Goal: Task Accomplishment & Management: Manage account settings

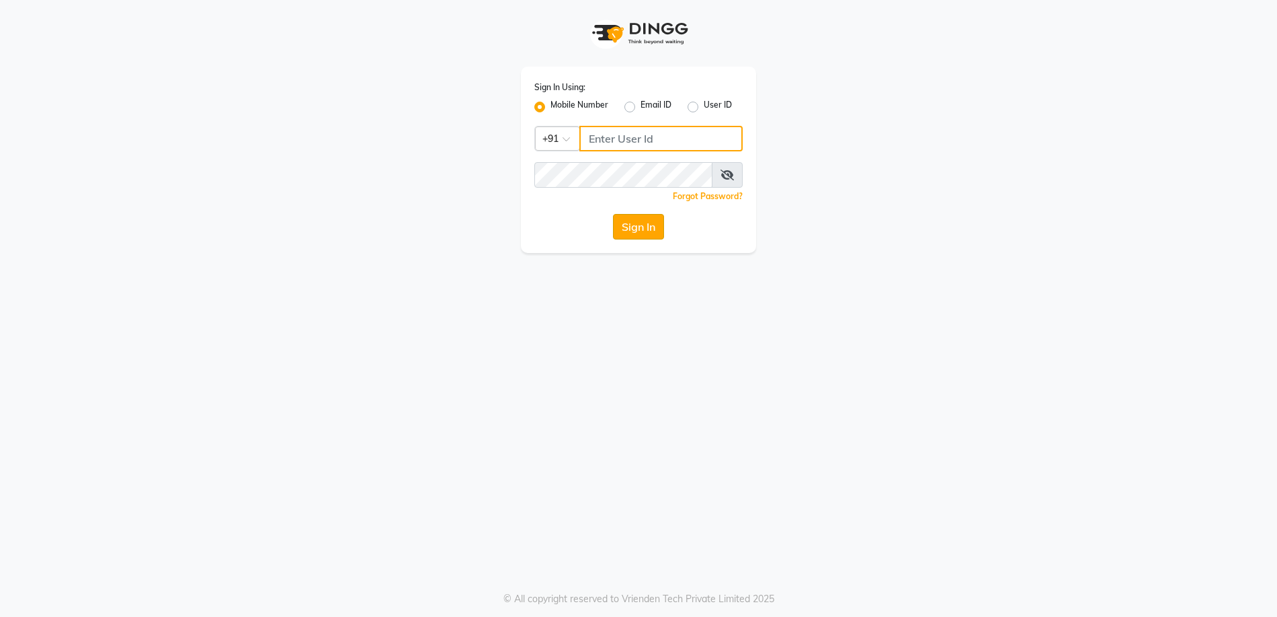
type input "9769354714"
click at [621, 221] on button "Sign In" at bounding box center [638, 227] width 51 height 26
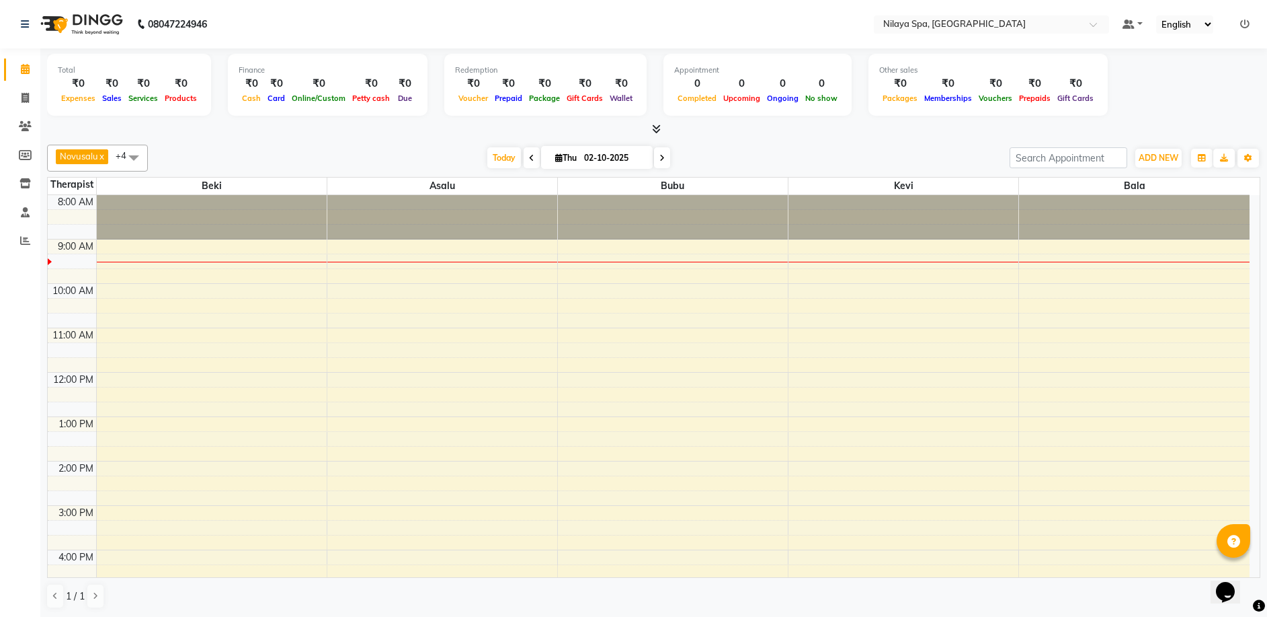
click at [1161, 285] on div "8:00 AM 9:00 AM 10:00 AM 11:00 AM 12:00 PM 1:00 PM 2:00 PM 3:00 PM 4:00 PM 5:00…" at bounding box center [649, 549] width 1202 height 709
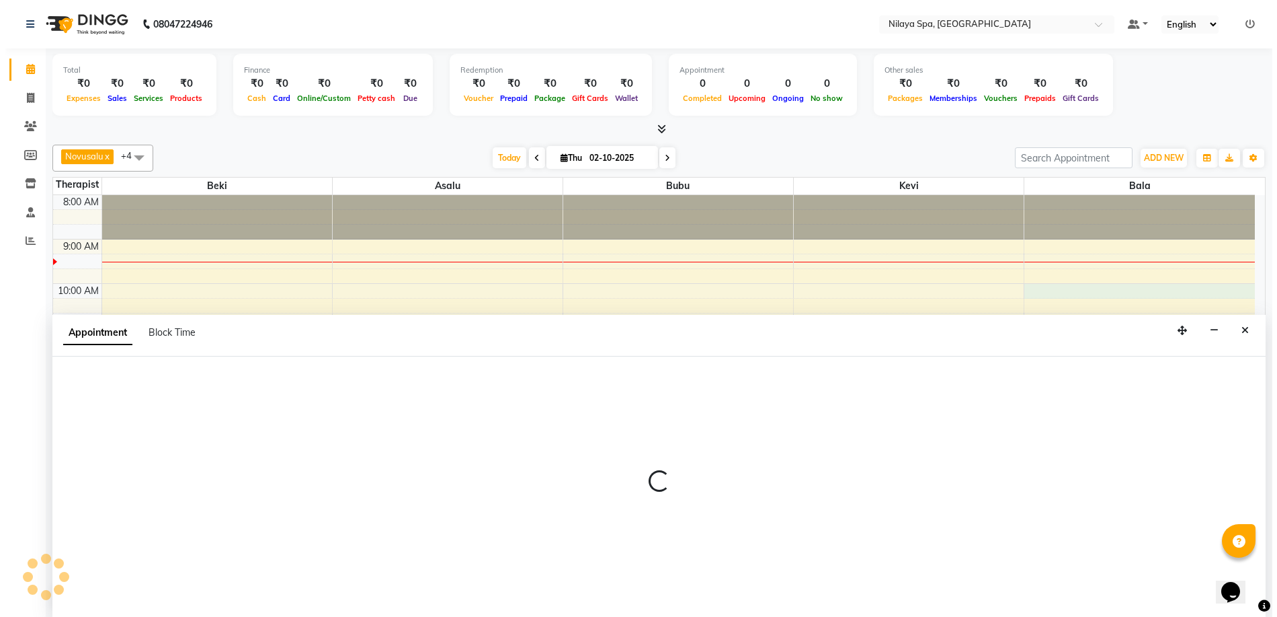
scroll to position [1, 0]
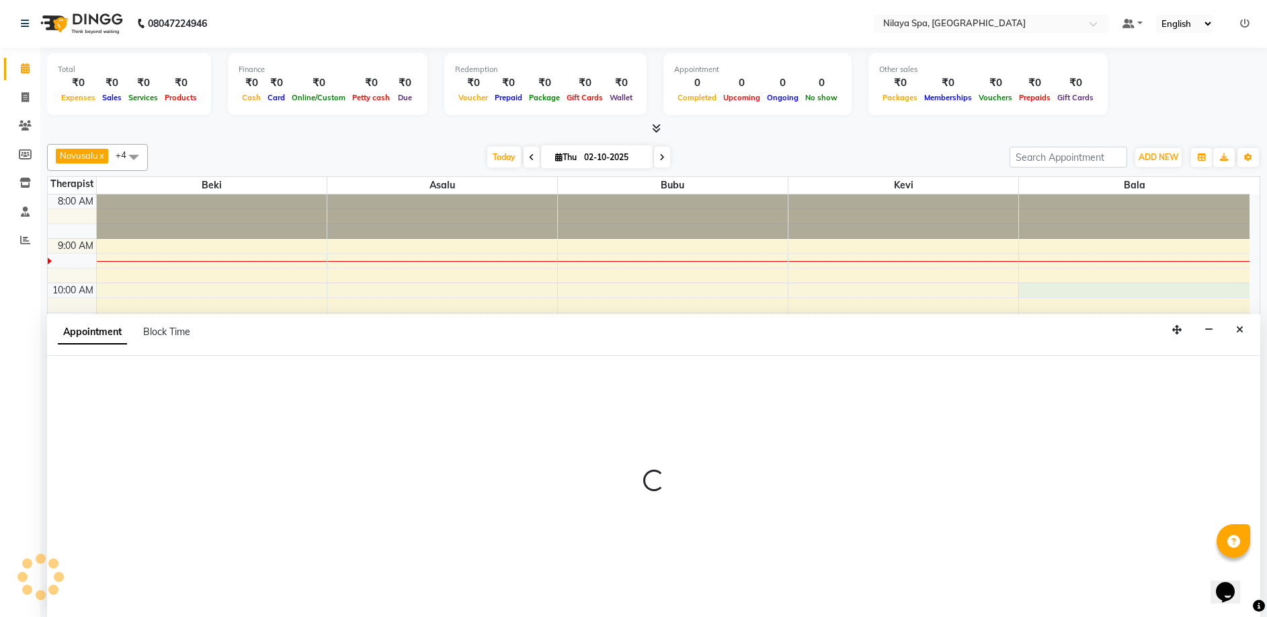
select select "92643"
select select "600"
select select "tentative"
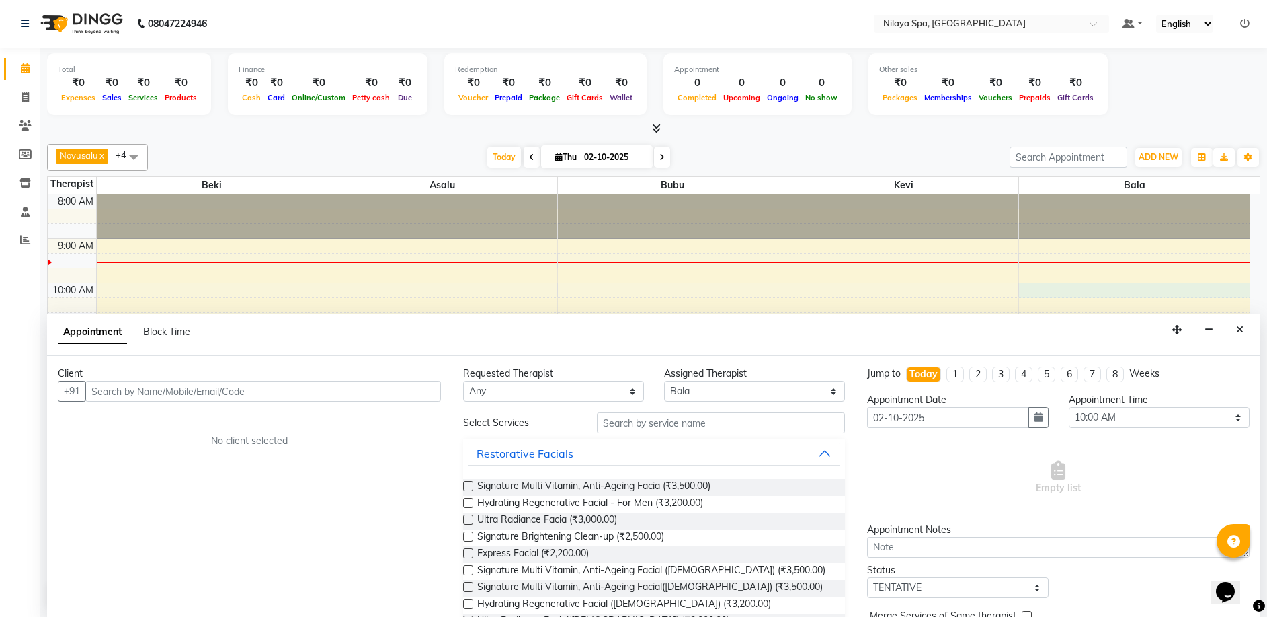
click at [90, 390] on input "text" at bounding box center [263, 391] width 356 height 21
type input "9479698151"
click at [422, 392] on span "Add Client" at bounding box center [413, 391] width 45 height 12
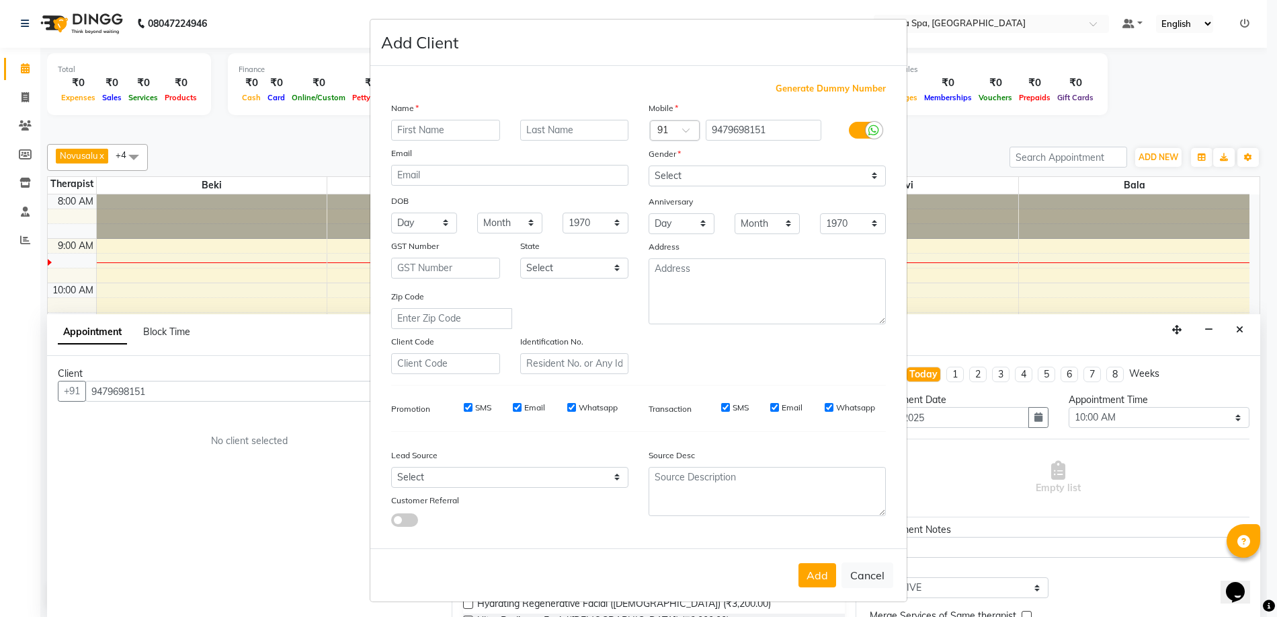
click at [392, 128] on input "text" at bounding box center [445, 130] width 109 height 21
type input "[PERSON_NAME]"
click at [612, 475] on select "Select Walk-in Referral Internet Friend Word of Mouth Advertisement Facebook Ju…" at bounding box center [509, 477] width 237 height 21
select select "57538"
click at [391, 467] on select "Select Walk-in Referral Internet Friend Word of Mouth Advertisement Facebook Ju…" at bounding box center [509, 477] width 237 height 21
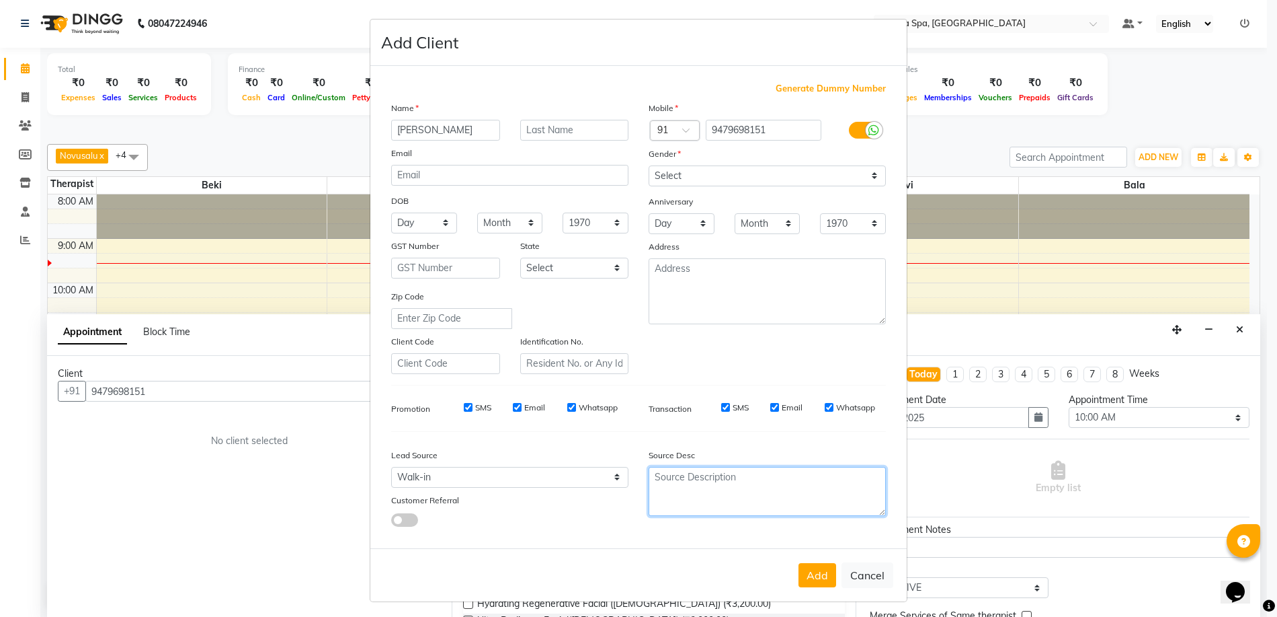
click at [719, 489] on textarea at bounding box center [767, 491] width 237 height 49
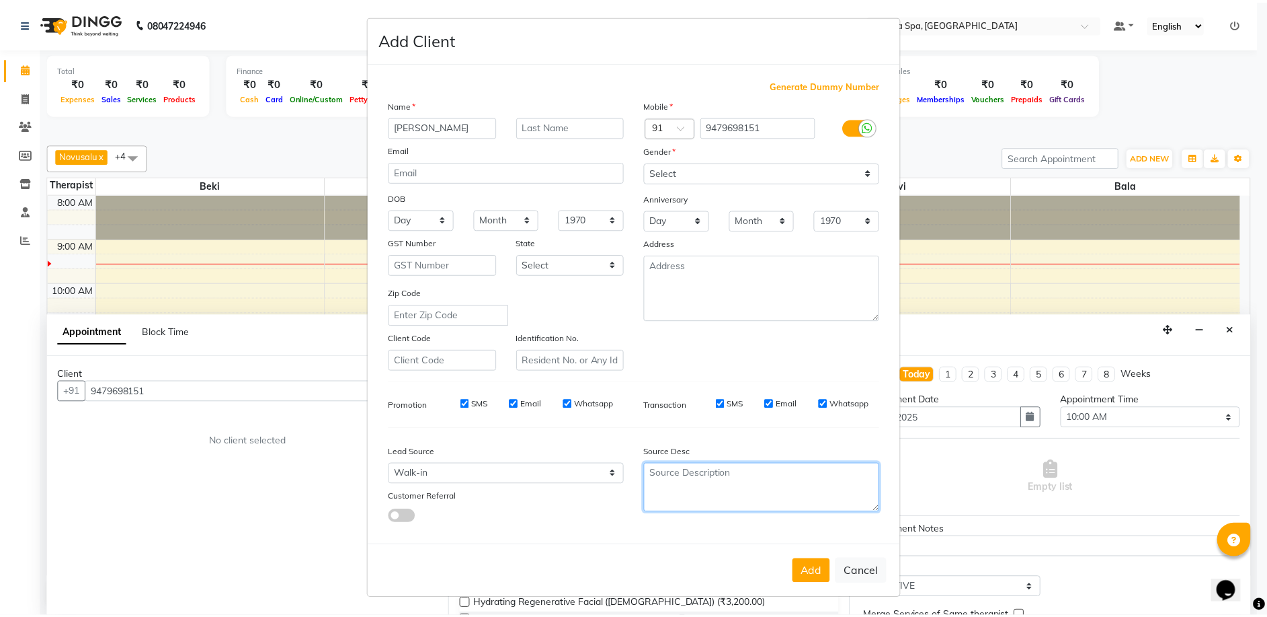
scroll to position [4, 0]
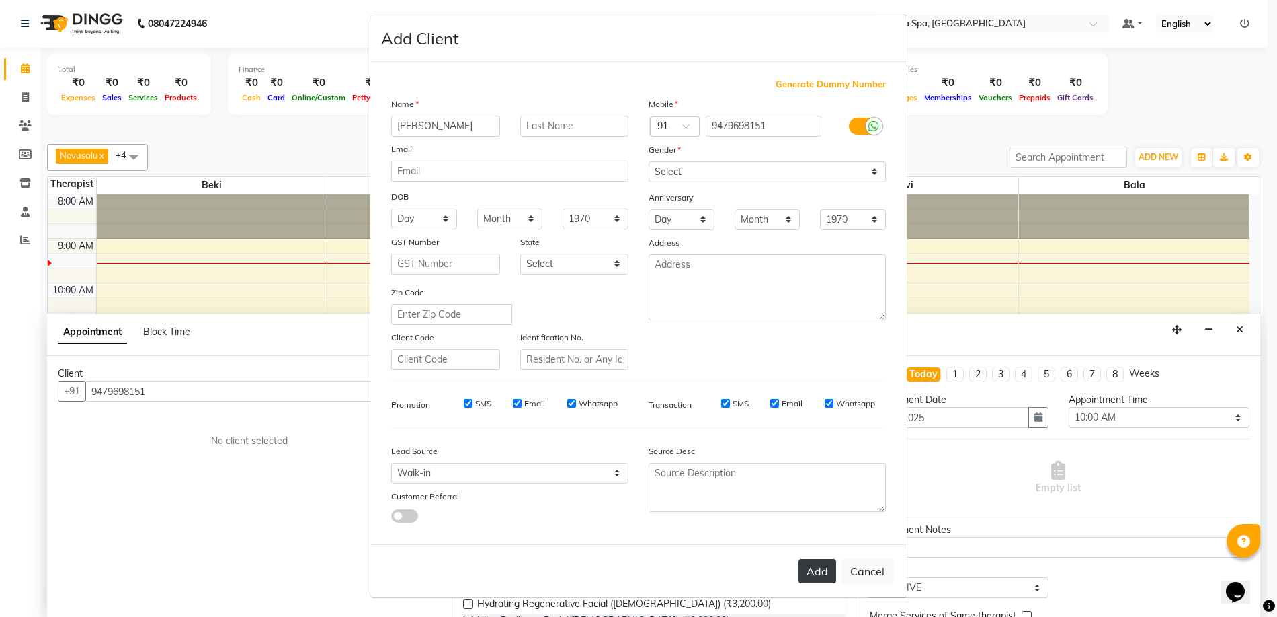
click at [813, 565] on button "Add" at bounding box center [818, 571] width 38 height 24
click at [817, 577] on button "Add" at bounding box center [818, 571] width 38 height 24
click at [871, 171] on select "Select [DEMOGRAPHIC_DATA] [DEMOGRAPHIC_DATA] Other Prefer Not To Say" at bounding box center [767, 171] width 237 height 21
select select "[DEMOGRAPHIC_DATA]"
click at [649, 161] on select "Select [DEMOGRAPHIC_DATA] [DEMOGRAPHIC_DATA] Other Prefer Not To Say" at bounding box center [767, 171] width 237 height 21
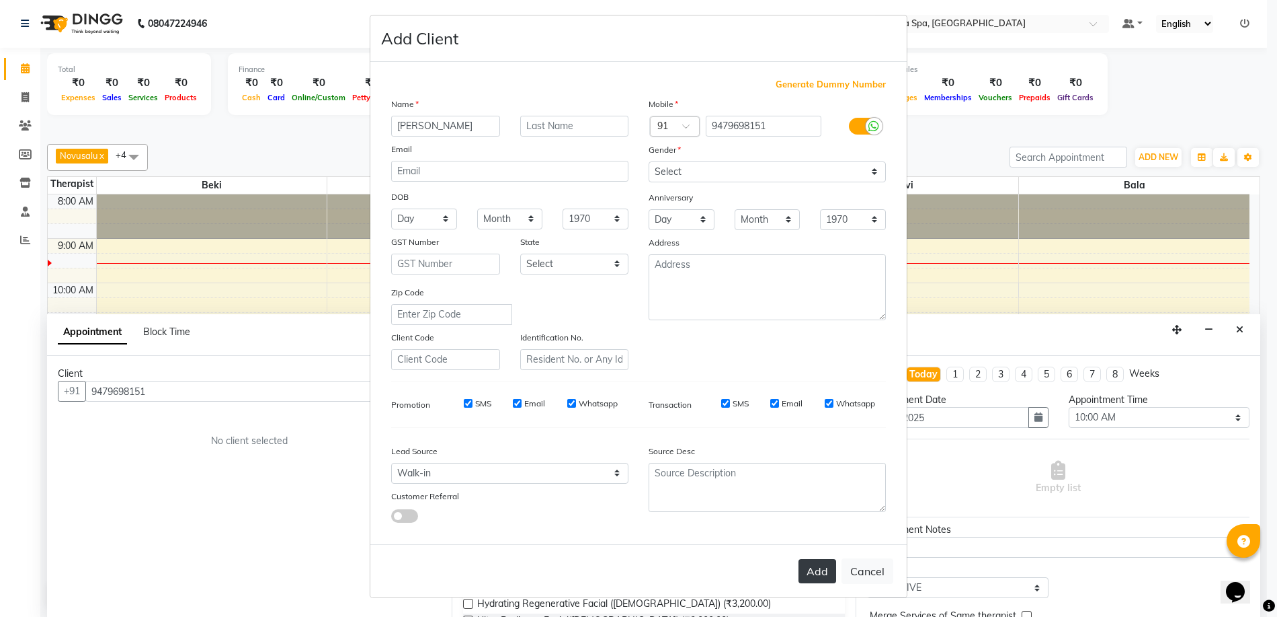
click at [807, 573] on button "Add" at bounding box center [818, 571] width 38 height 24
type input "94******51"
select select
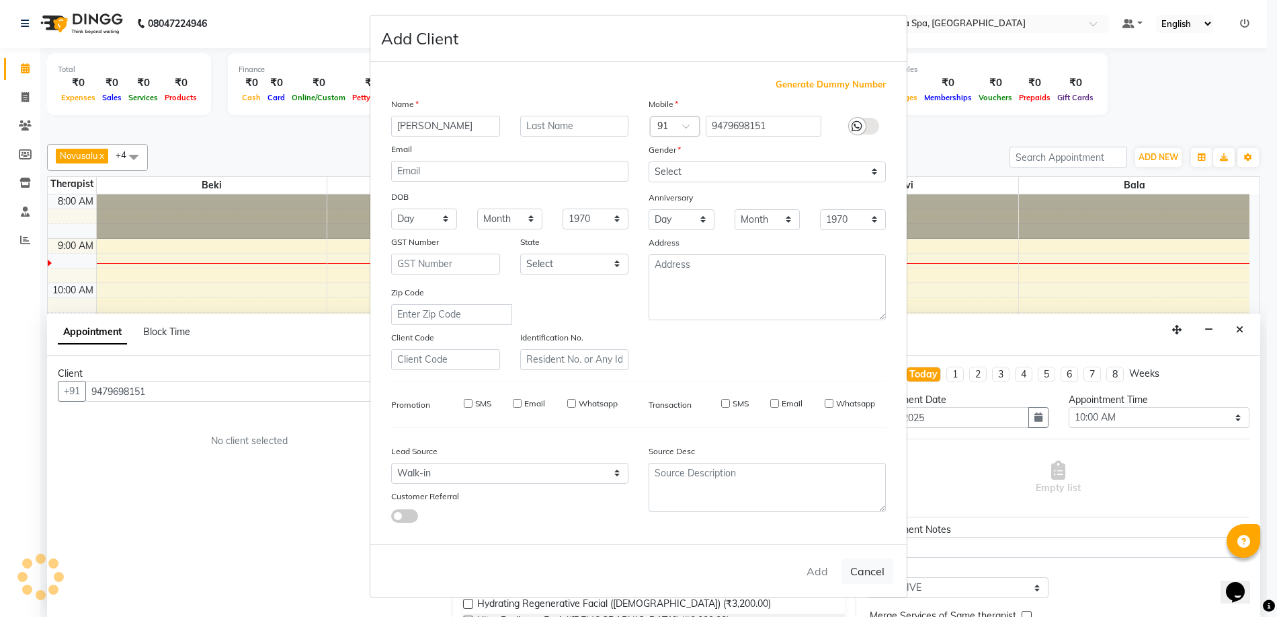
select select
checkbox input "false"
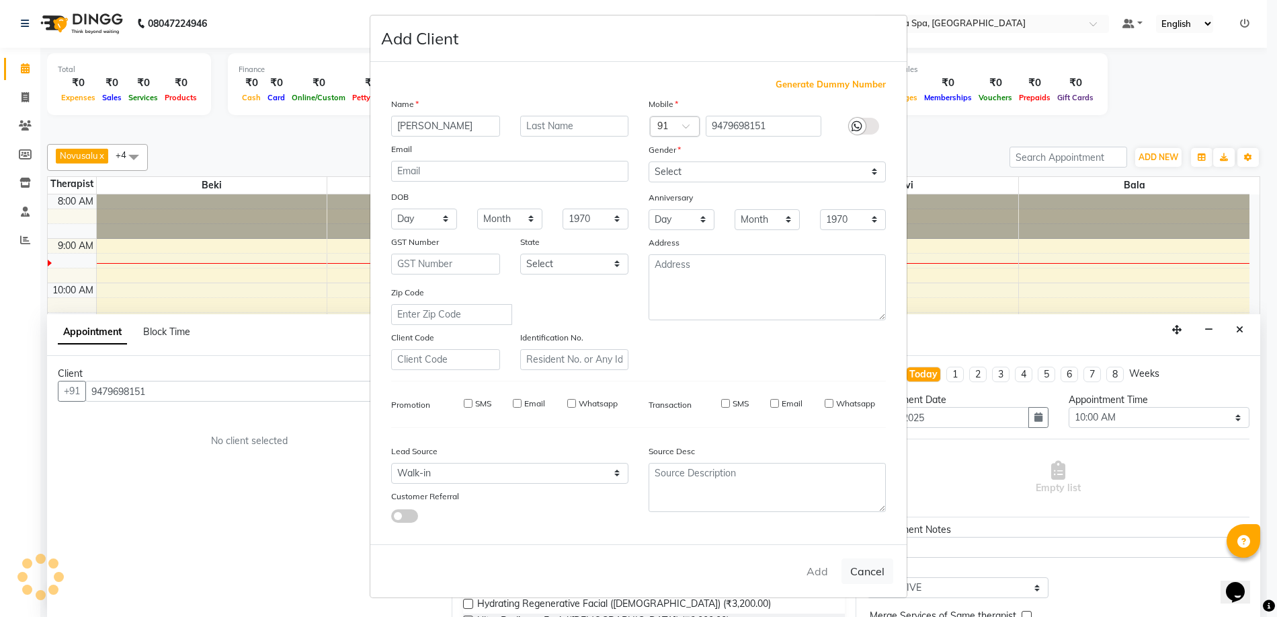
checkbox input "false"
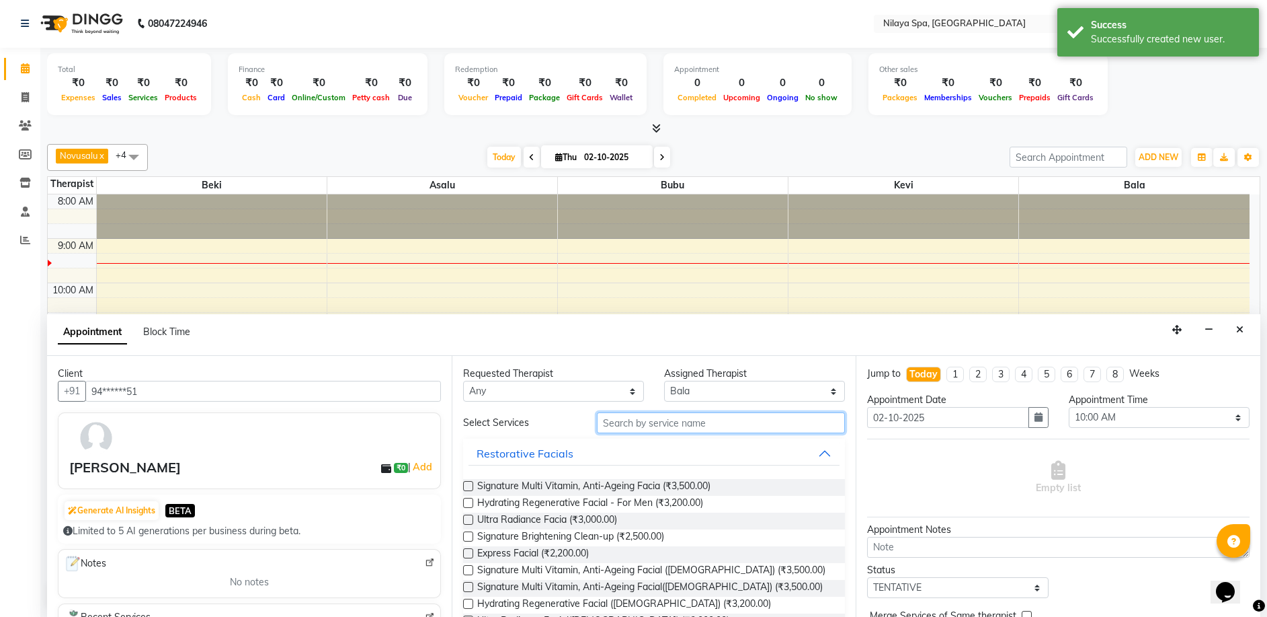
click at [656, 422] on input "text" at bounding box center [721, 422] width 248 height 21
type input "b"
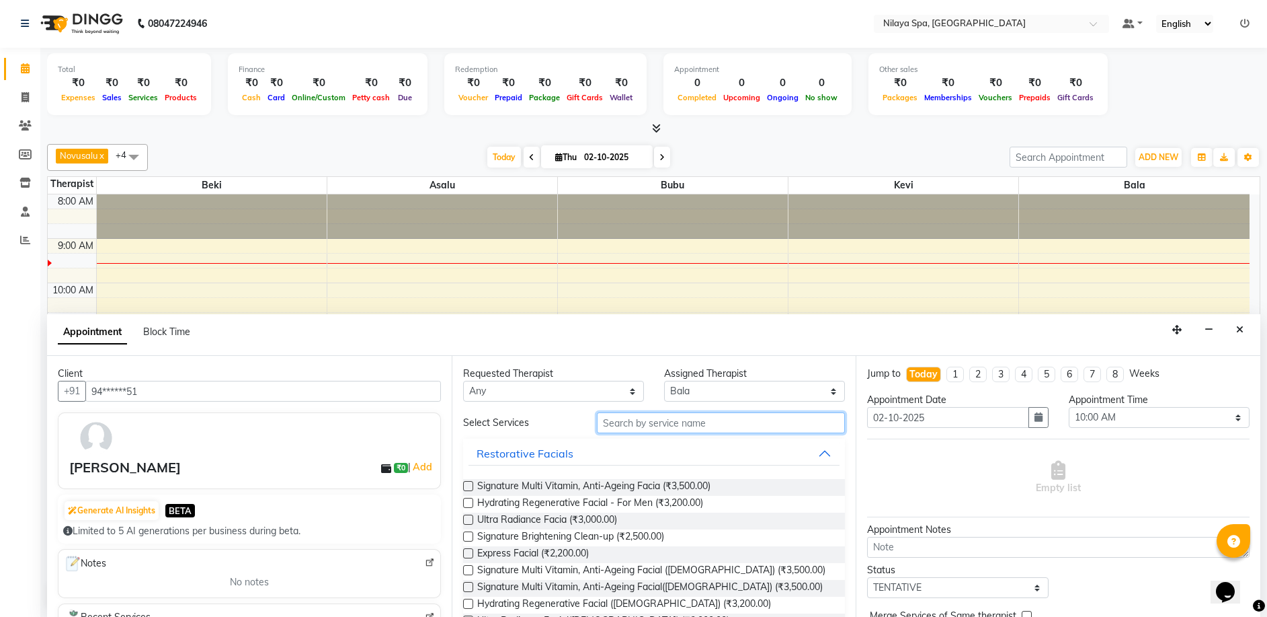
type input "B"
type input "S"
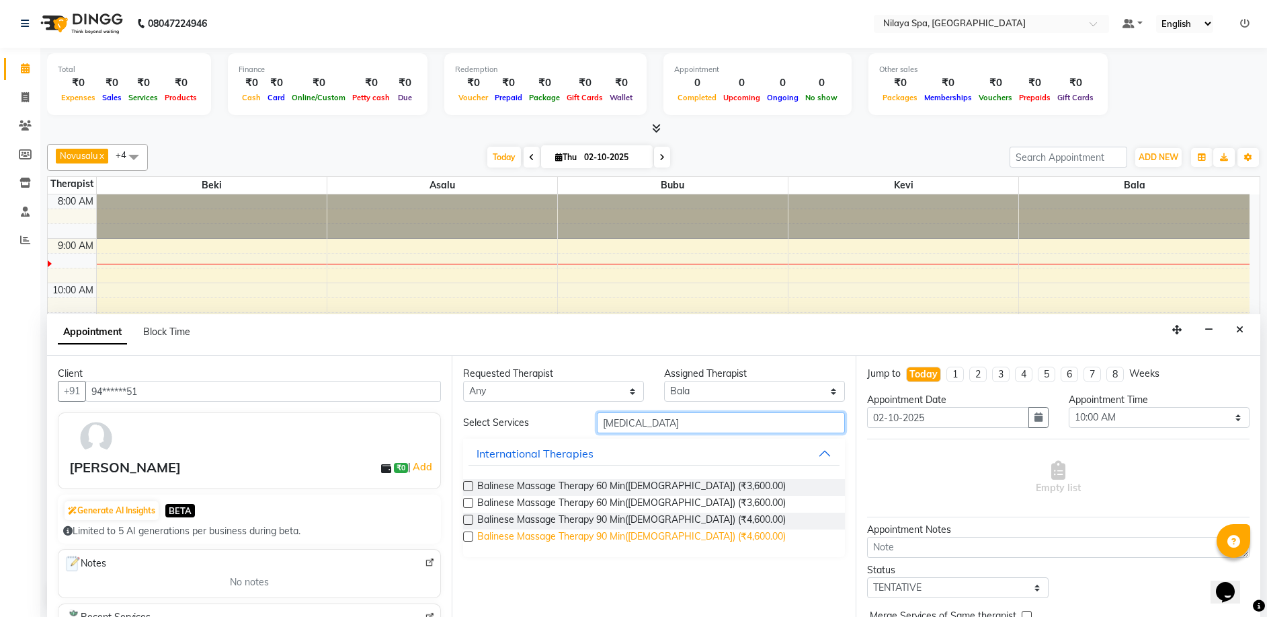
type input "[MEDICAL_DATA]"
click at [596, 532] on span "Balinese Massage Therapy 90 Min([DEMOGRAPHIC_DATA]) (₹4,600.00)" at bounding box center [631, 537] width 309 height 17
checkbox input "false"
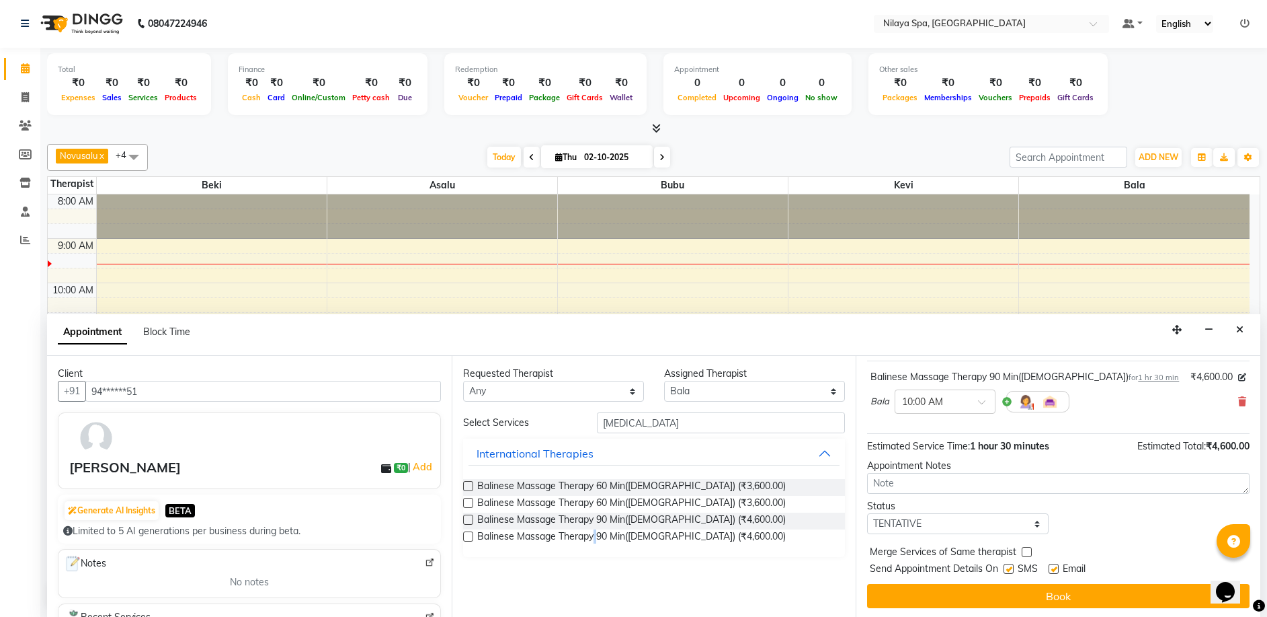
scroll to position [80, 0]
drag, startPoint x: 988, startPoint y: 588, endPoint x: 1017, endPoint y: 585, distance: 29.1
click at [989, 588] on button "Book" at bounding box center [1058, 594] width 383 height 24
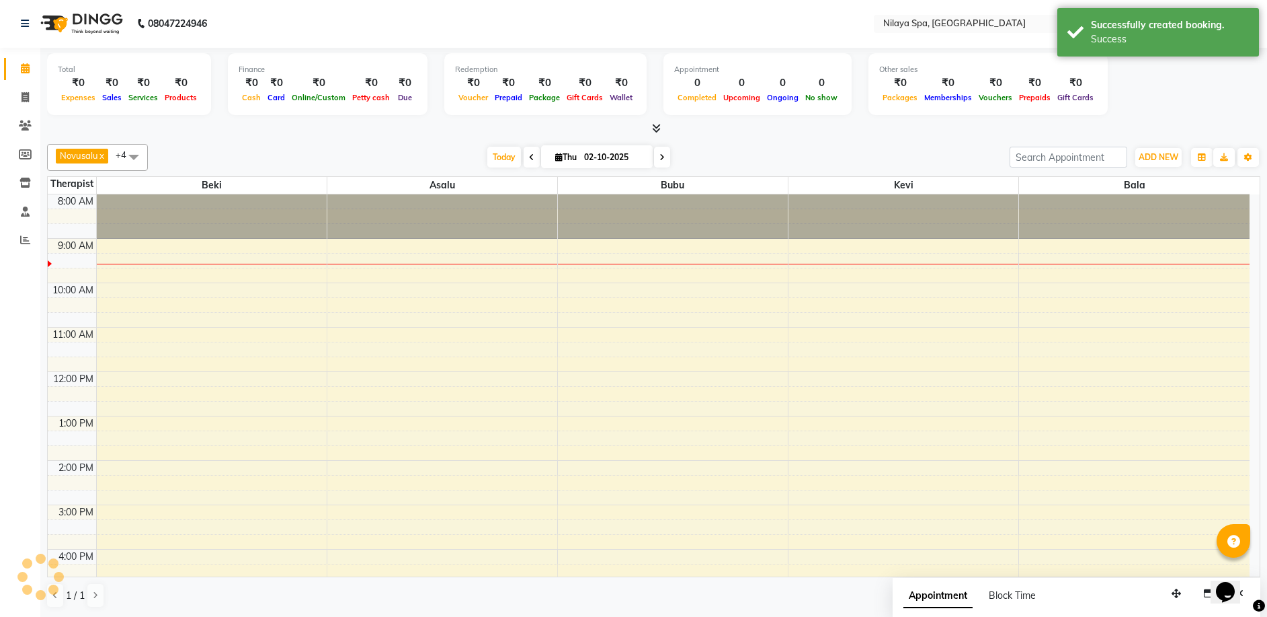
scroll to position [0, 0]
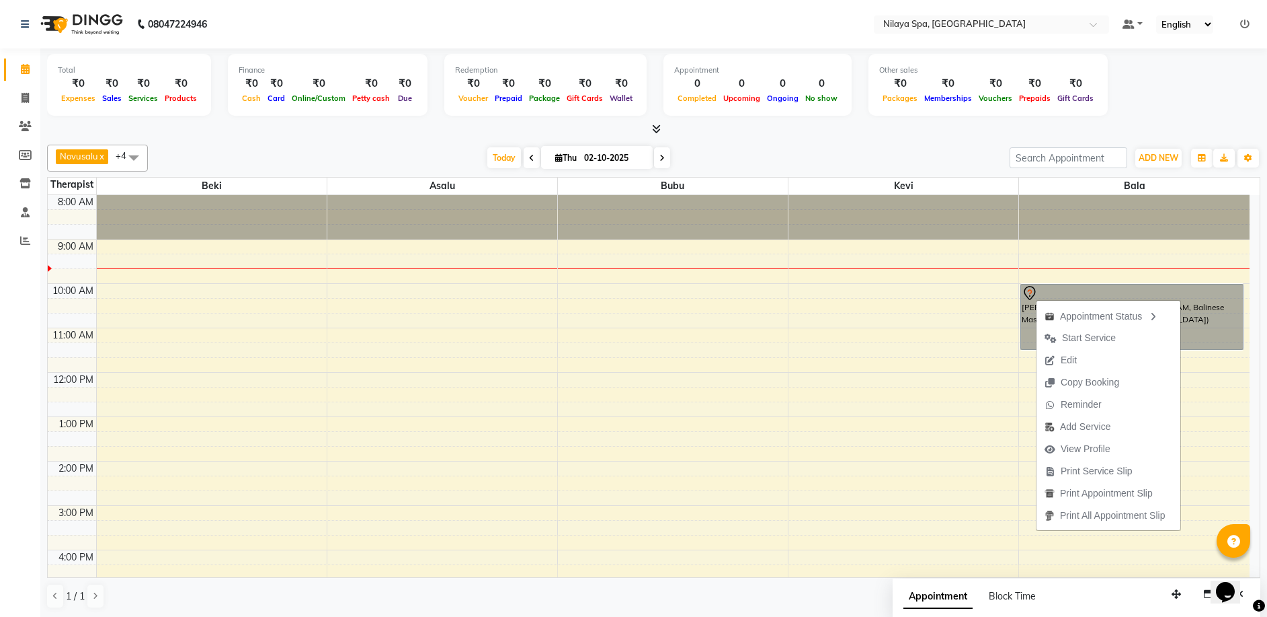
click at [988, 394] on div "8:00 AM 9:00 AM 10:00 AM 11:00 AM 12:00 PM 1:00 PM 2:00 PM 3:00 PM 4:00 PM 5:00…" at bounding box center [649, 549] width 1202 height 709
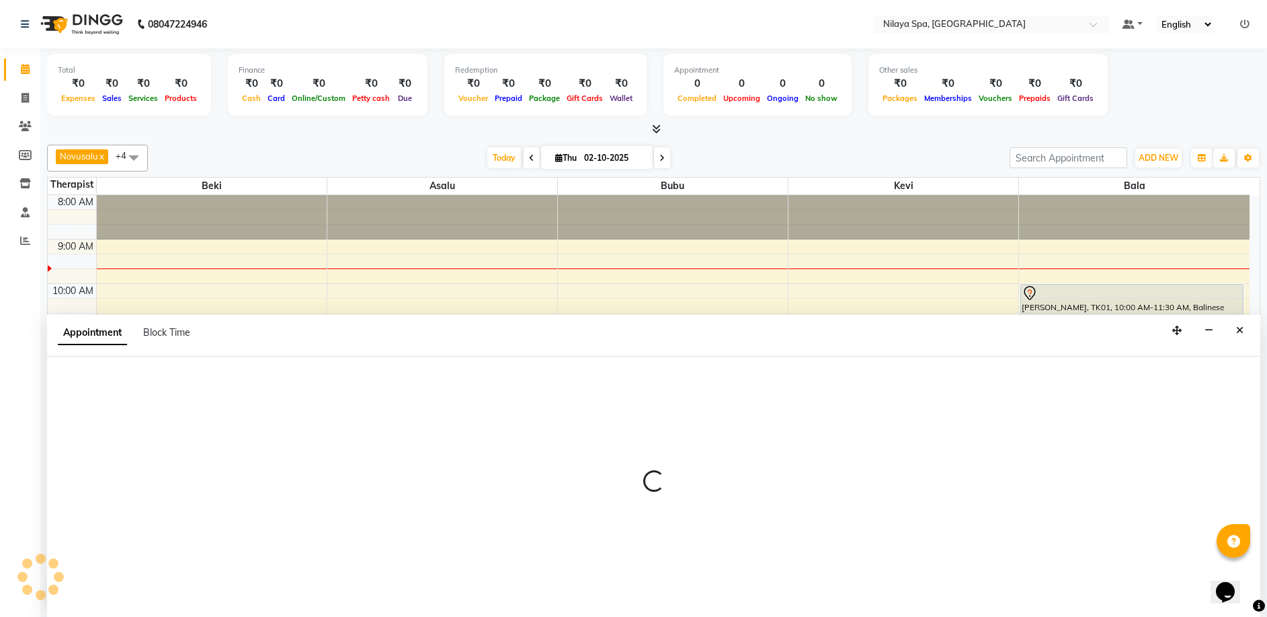
scroll to position [1, 0]
select select "92602"
select select "735"
select select "tentative"
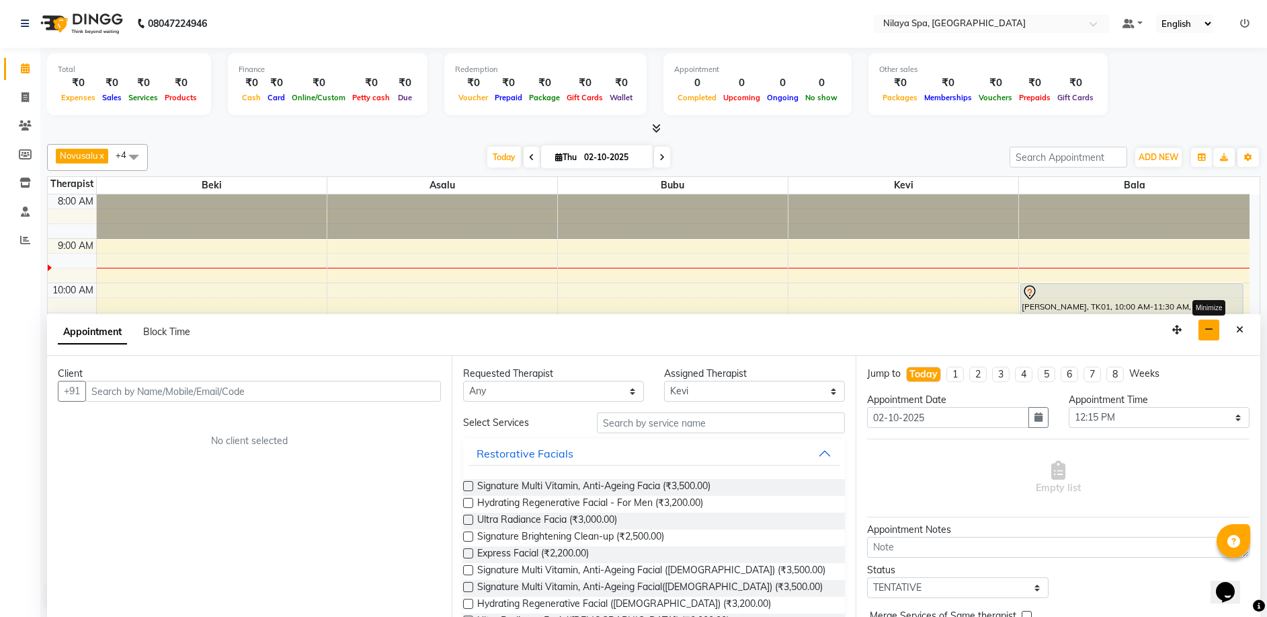
click at [1218, 334] on button "button" at bounding box center [1209, 329] width 21 height 21
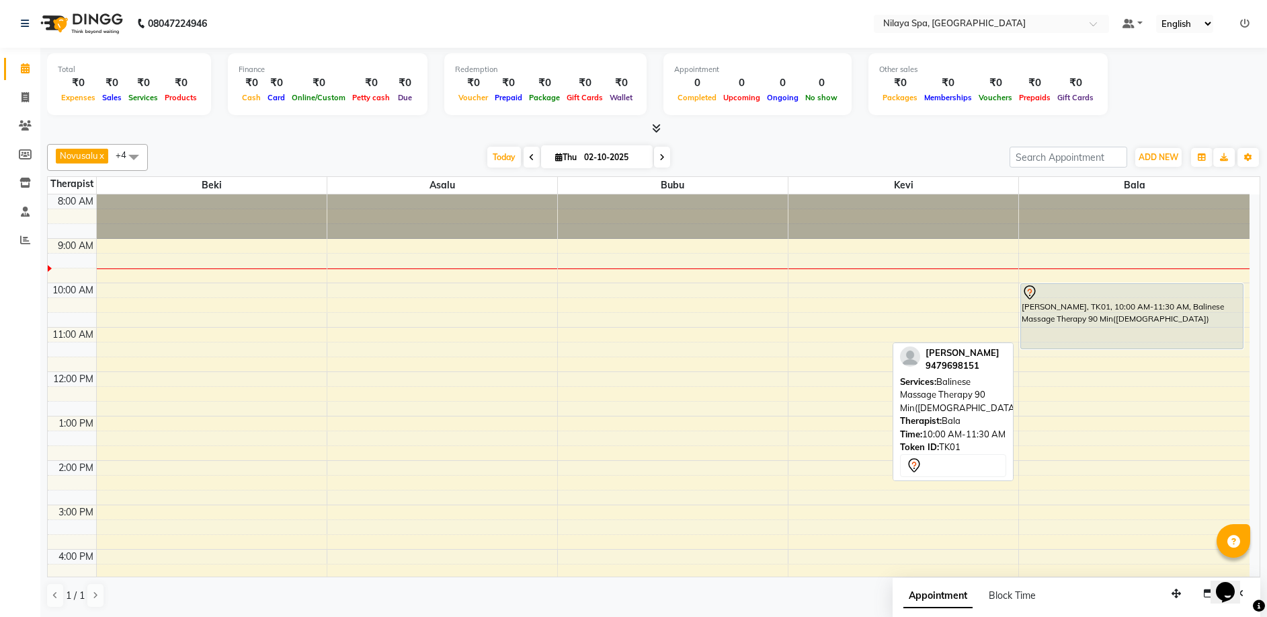
click at [1061, 327] on div "[PERSON_NAME], TK01, 10:00 AM-11:30 AM, Balinese Massage Therapy 90 Min([DEMOGR…" at bounding box center [1132, 316] width 222 height 65
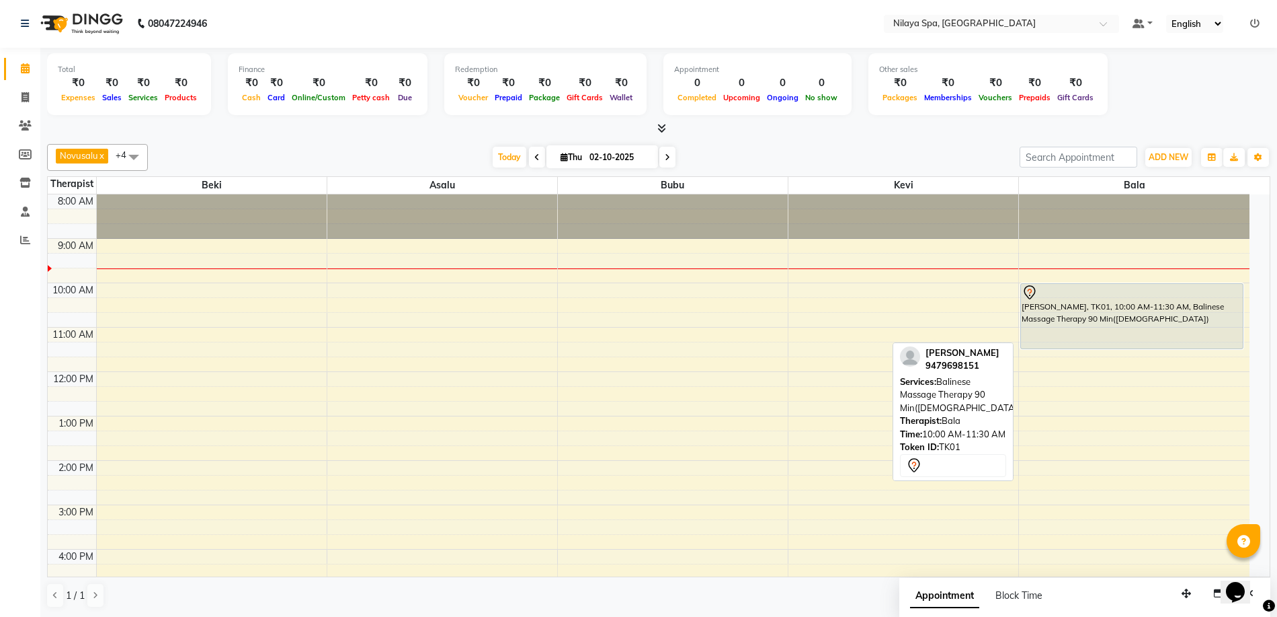
select select "7"
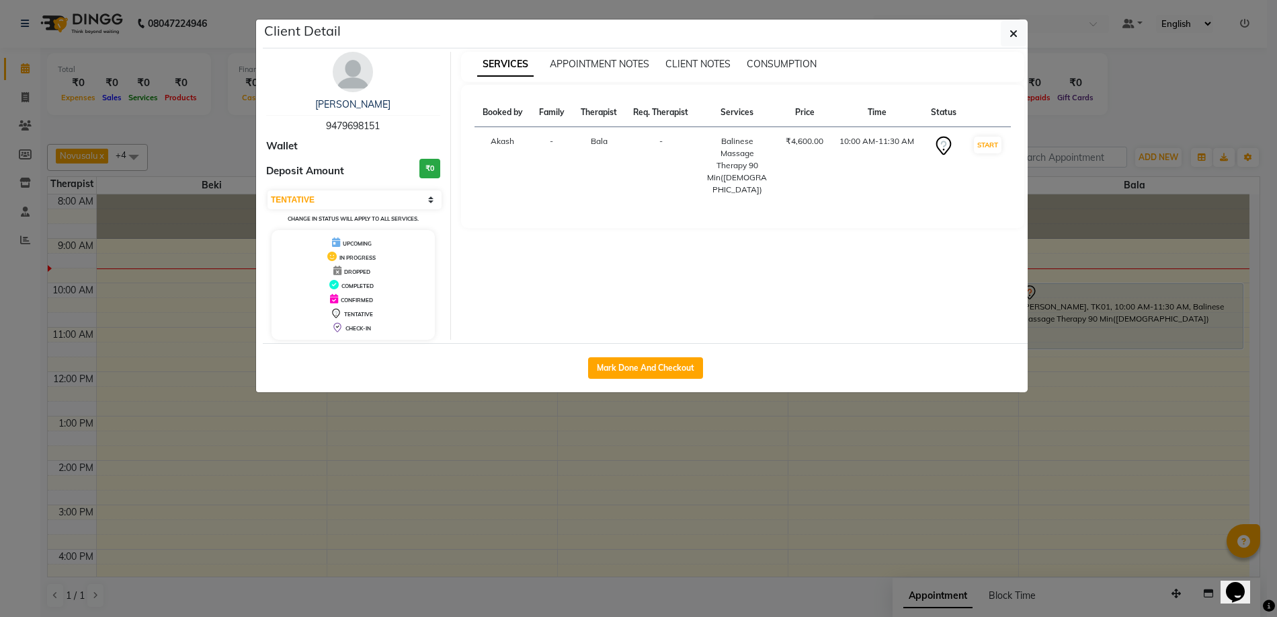
click at [512, 153] on td "Akash" at bounding box center [503, 165] width 56 height 77
click at [512, 150] on td "Akash" at bounding box center [503, 165] width 56 height 77
click at [549, 208] on div "Booked by Family Therapist Req. Therapist Services Price Time Status Akash - [G…" at bounding box center [743, 156] width 537 height 116
click at [1016, 44] on button "button" at bounding box center [1014, 34] width 26 height 26
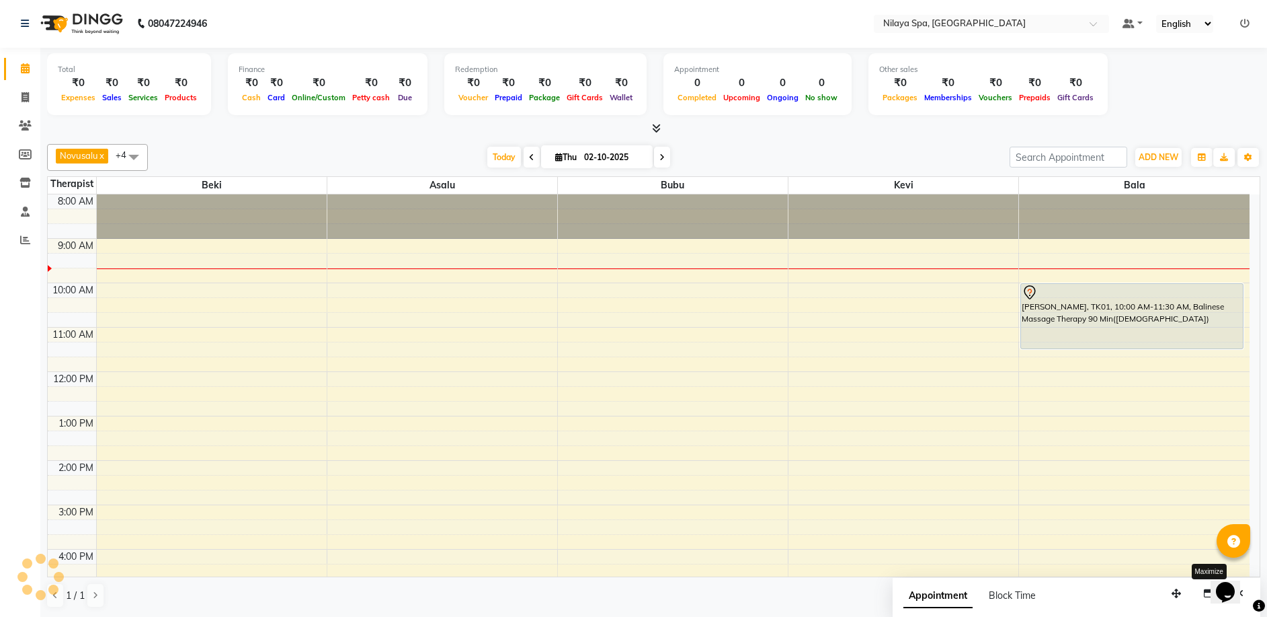
scroll to position [0, 0]
click at [530, 159] on icon at bounding box center [531, 158] width 5 height 8
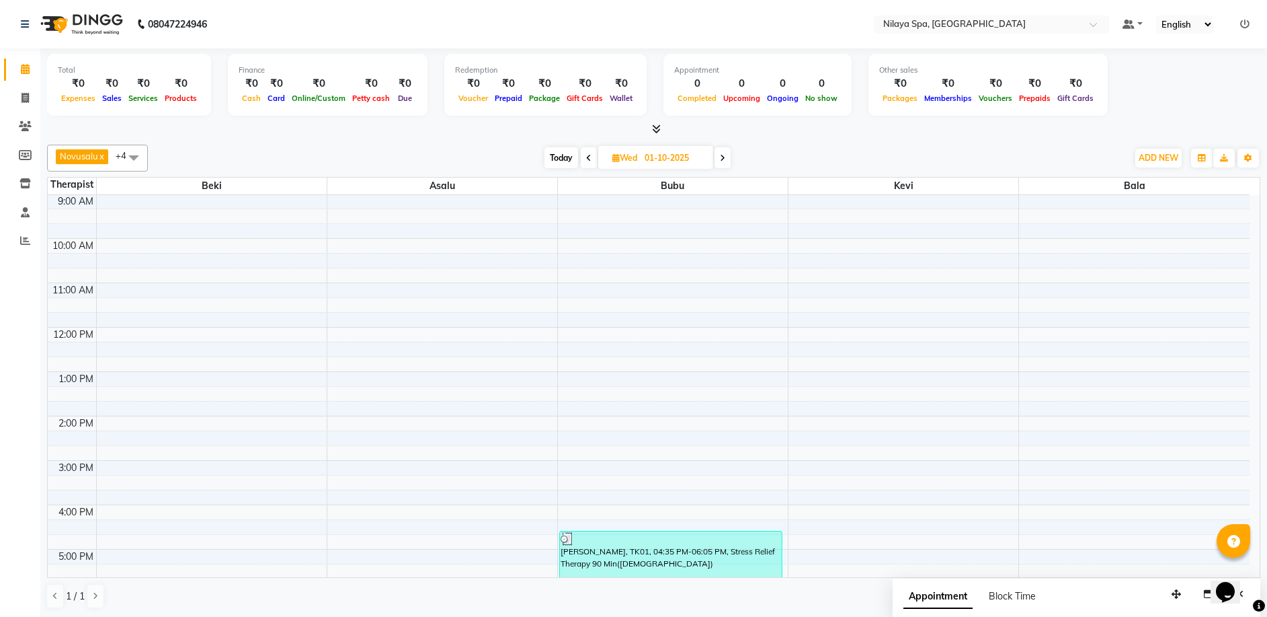
click at [728, 162] on span at bounding box center [723, 157] width 16 height 21
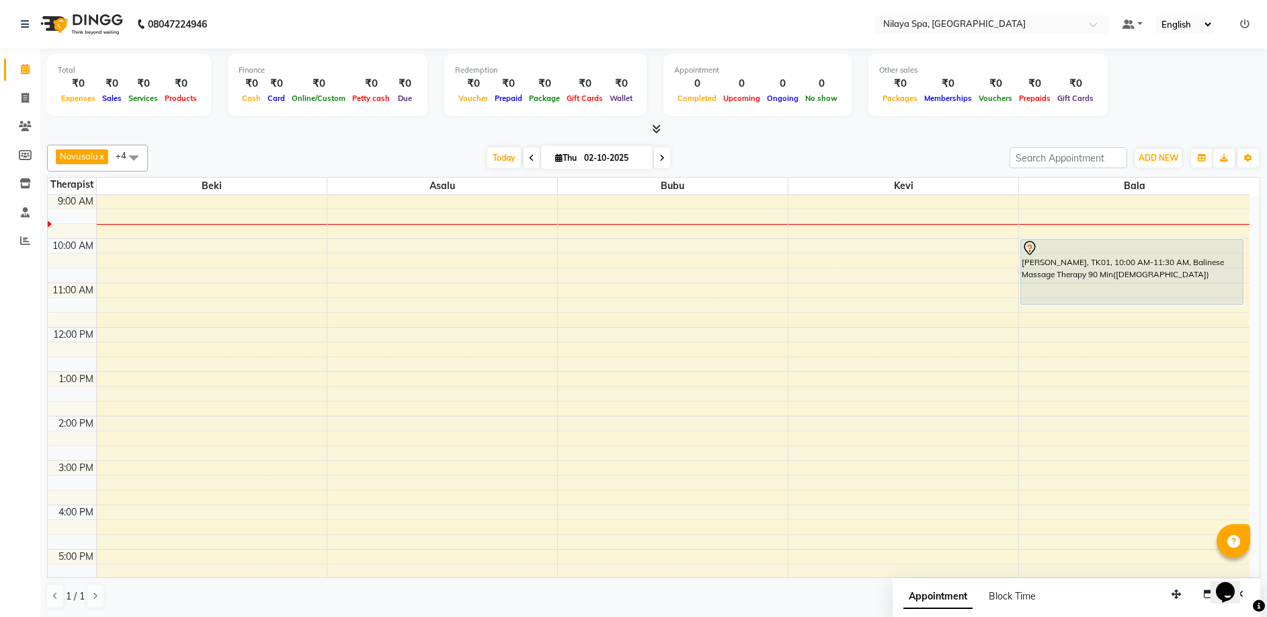
click at [532, 157] on span at bounding box center [532, 157] width 16 height 21
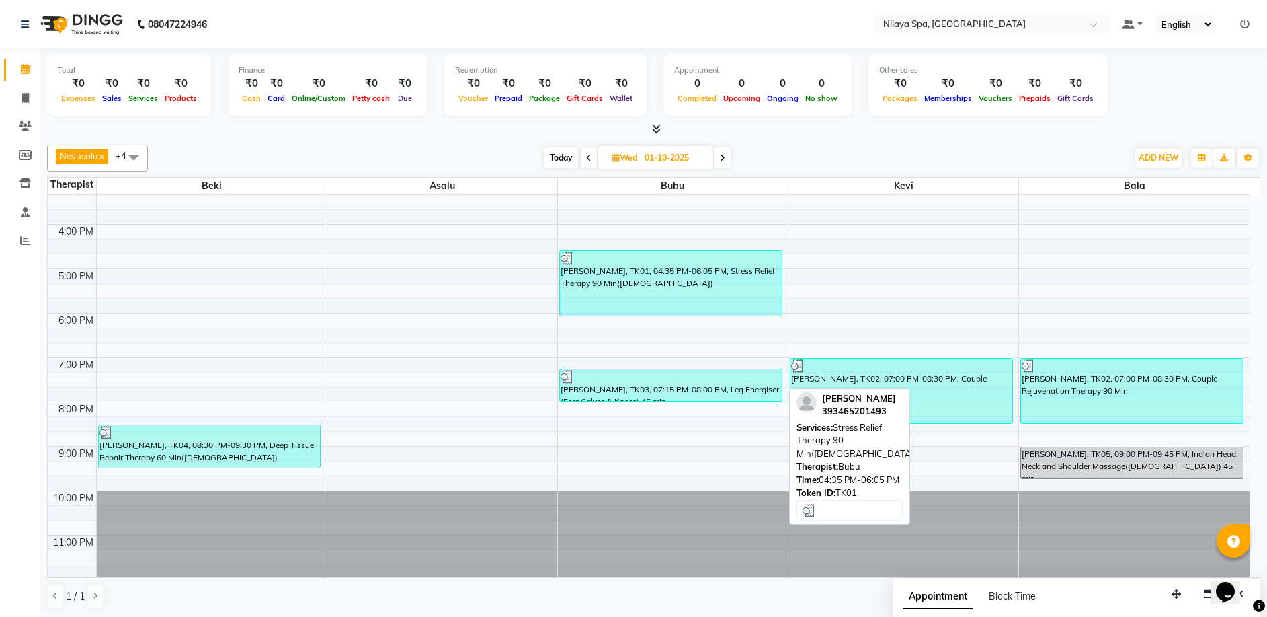
scroll to position [327, 0]
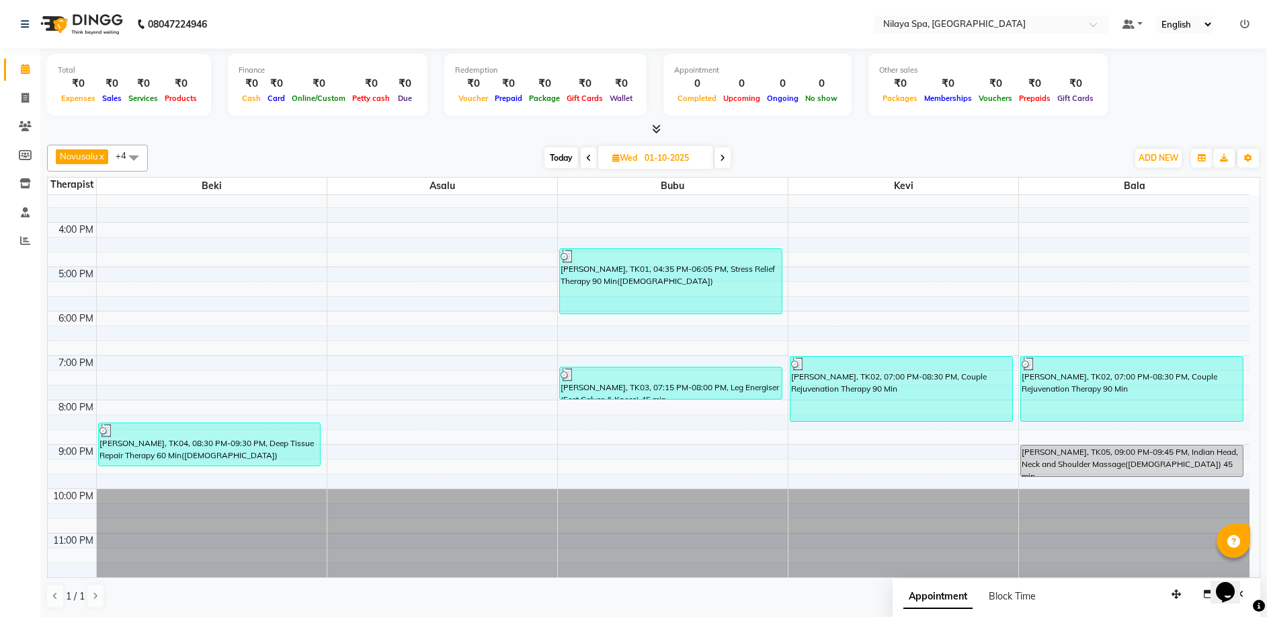
click at [723, 161] on icon at bounding box center [722, 158] width 5 height 8
type input "02-10-2025"
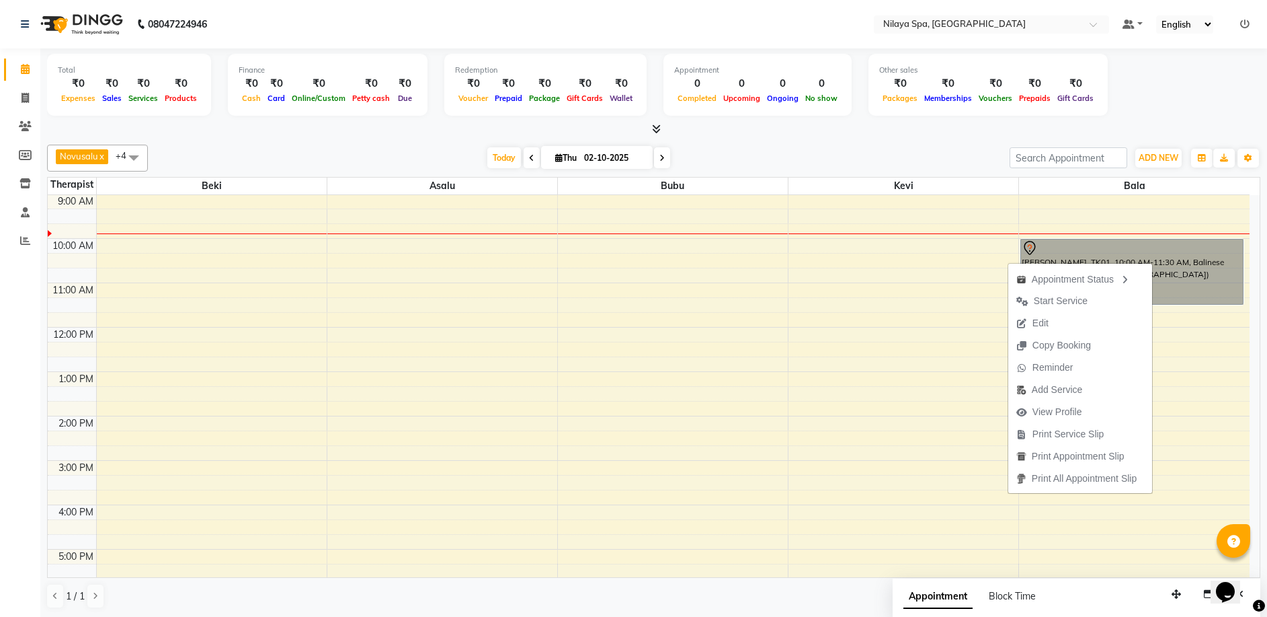
click at [894, 484] on div "8:00 AM 9:00 AM 10:00 AM 11:00 AM 12:00 PM 1:00 PM 2:00 PM 3:00 PM 4:00 PM 5:00…" at bounding box center [649, 504] width 1202 height 709
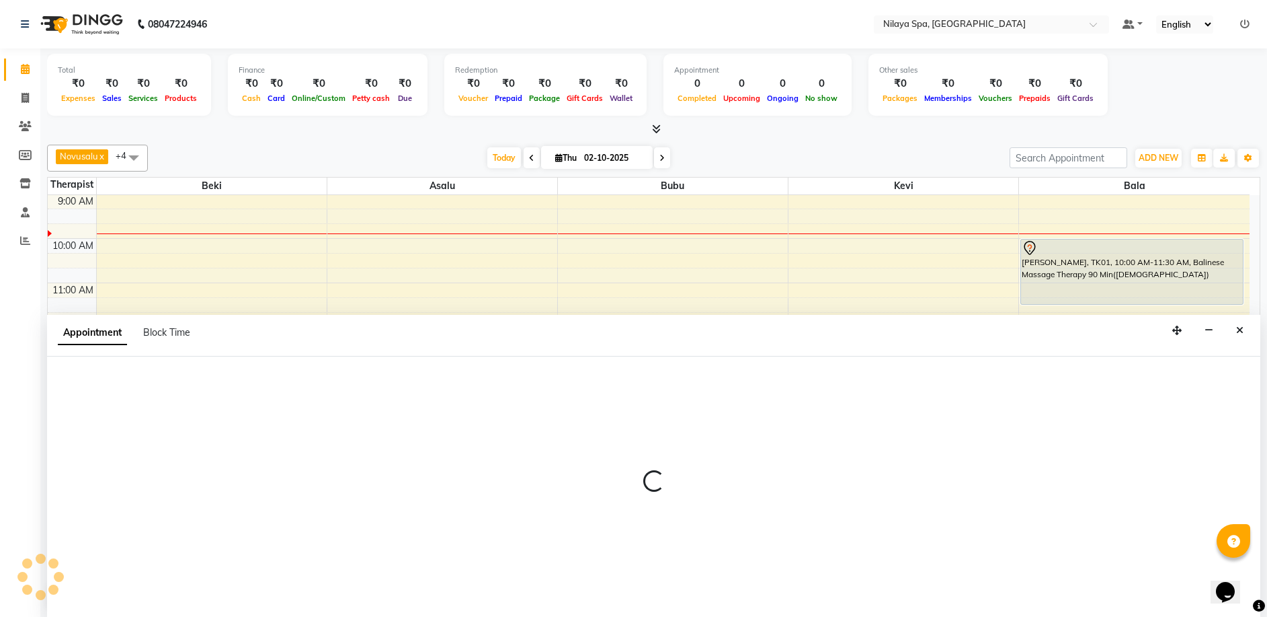
scroll to position [1, 0]
select select "92602"
select select "915"
select select "tentative"
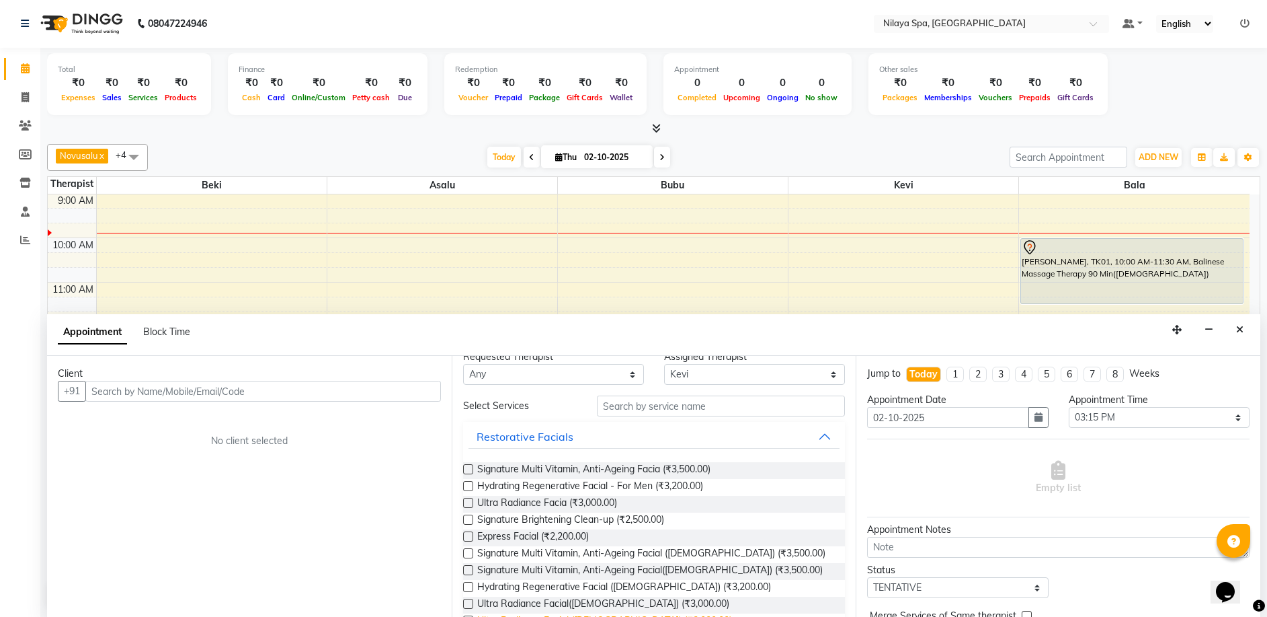
scroll to position [0, 0]
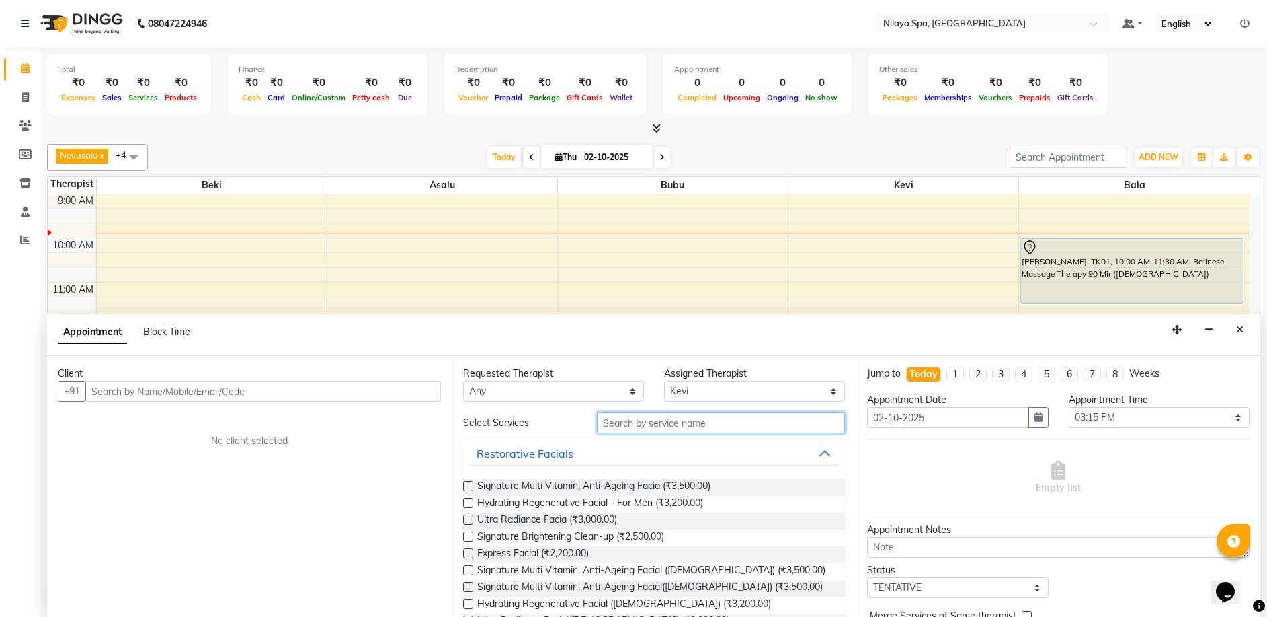
click at [611, 424] on input "text" at bounding box center [721, 422] width 248 height 21
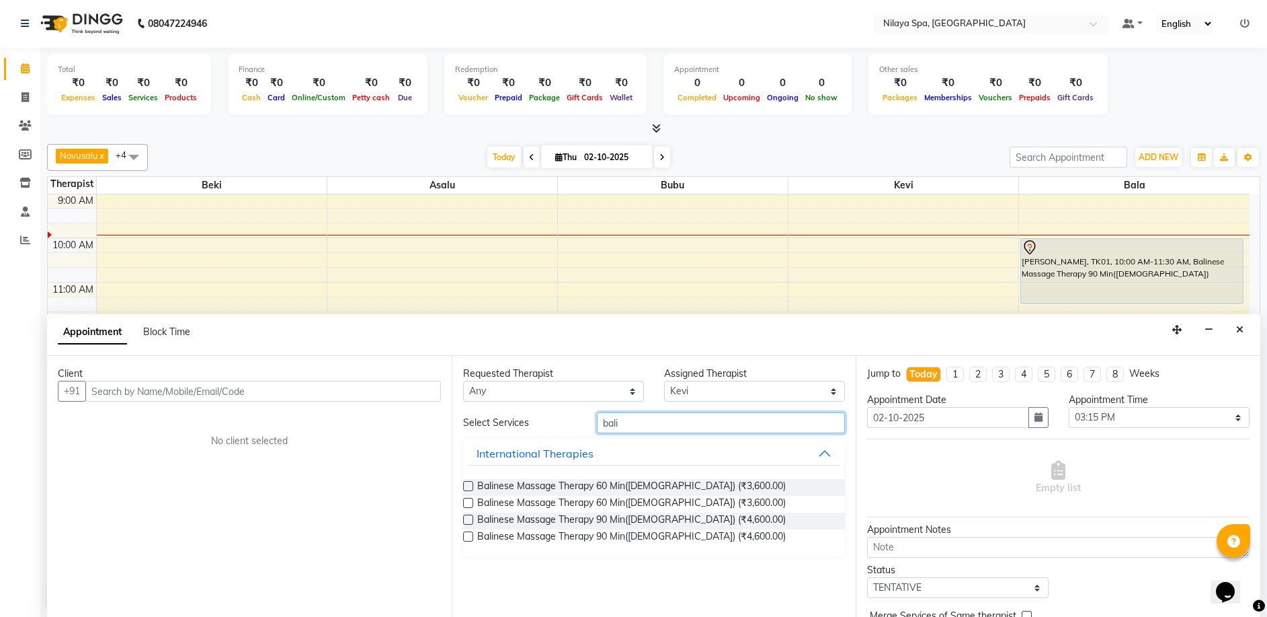
click at [625, 422] on input "bali" at bounding box center [721, 422] width 248 height 21
type input "b"
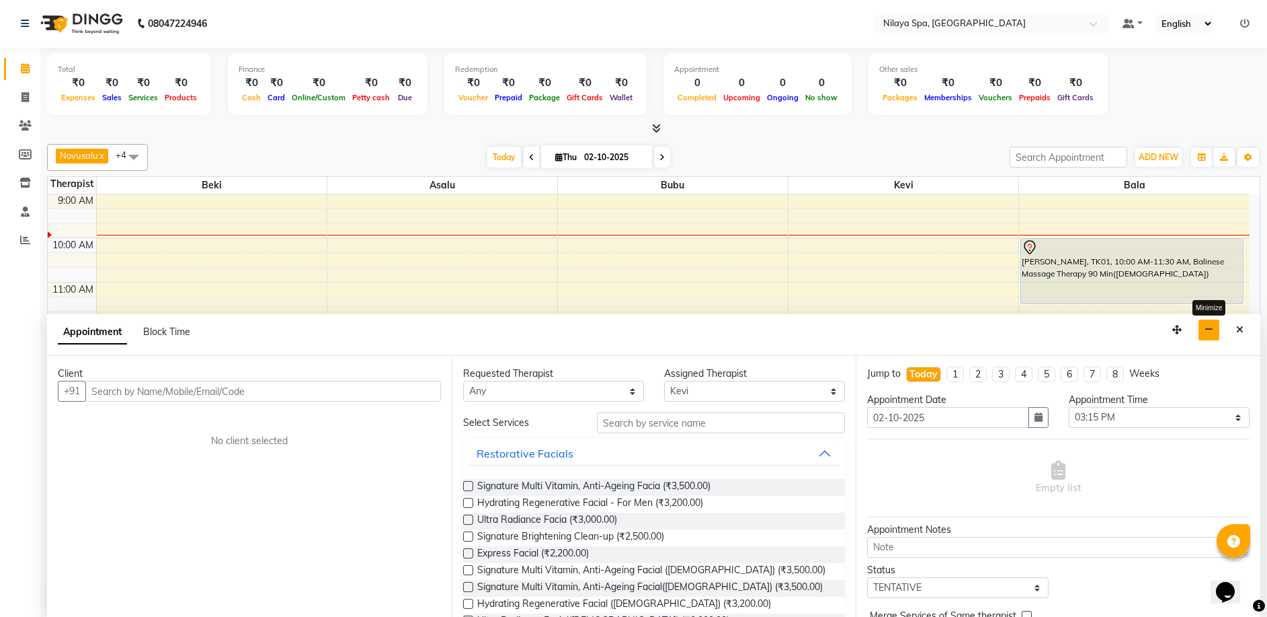
click at [1199, 327] on button "button" at bounding box center [1209, 329] width 21 height 21
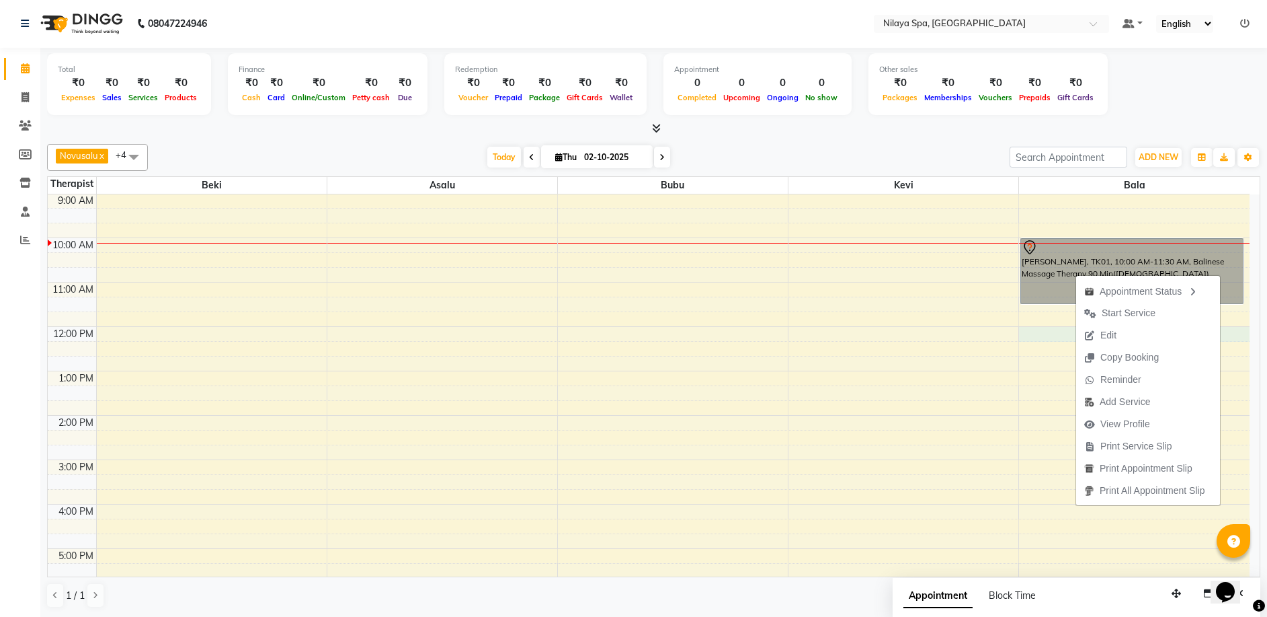
drag, startPoint x: 1024, startPoint y: 337, endPoint x: 1041, endPoint y: 299, distance: 41.8
click at [1024, 334] on div "8:00 AM 9:00 AM 10:00 AM 11:00 AM 12:00 PM 1:00 PM 2:00 PM 3:00 PM 4:00 PM 5:00…" at bounding box center [649, 503] width 1202 height 709
select select "92643"
select select "tentative"
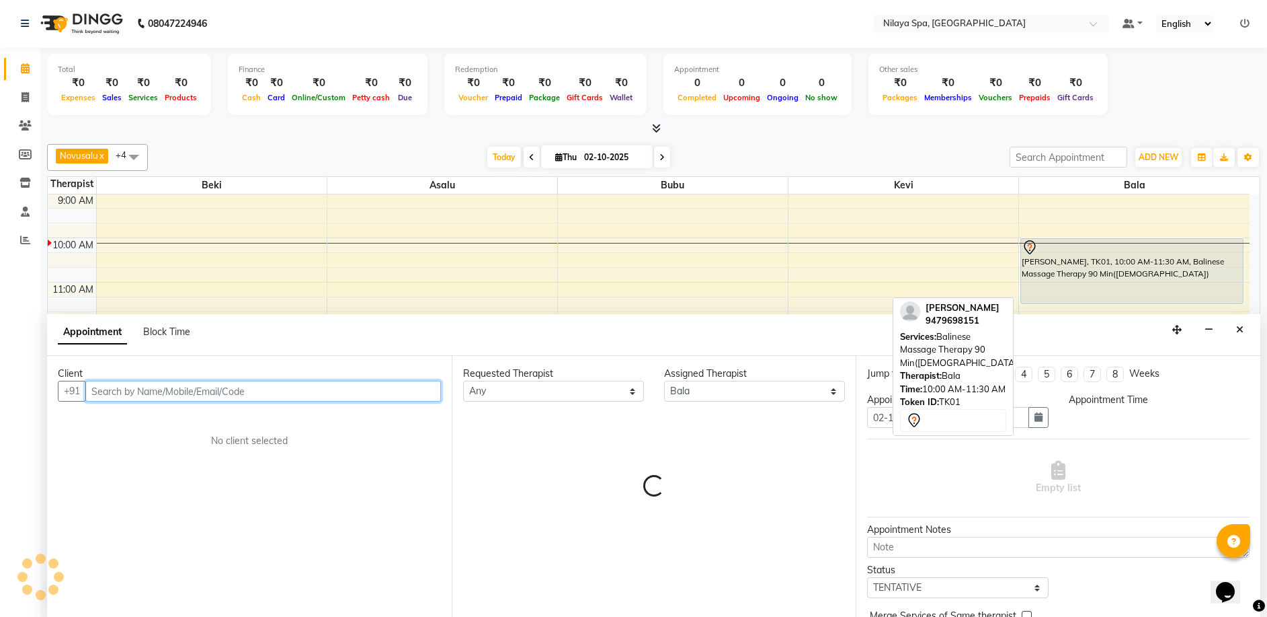
select select "720"
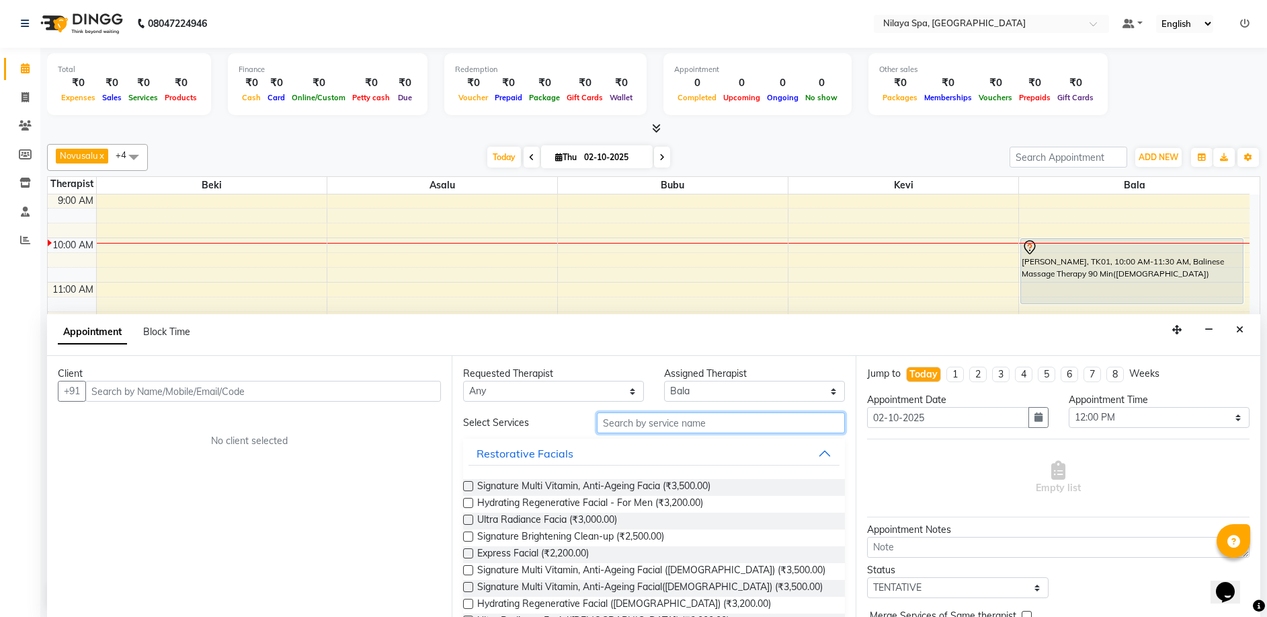
click at [635, 418] on input "text" at bounding box center [721, 422] width 248 height 21
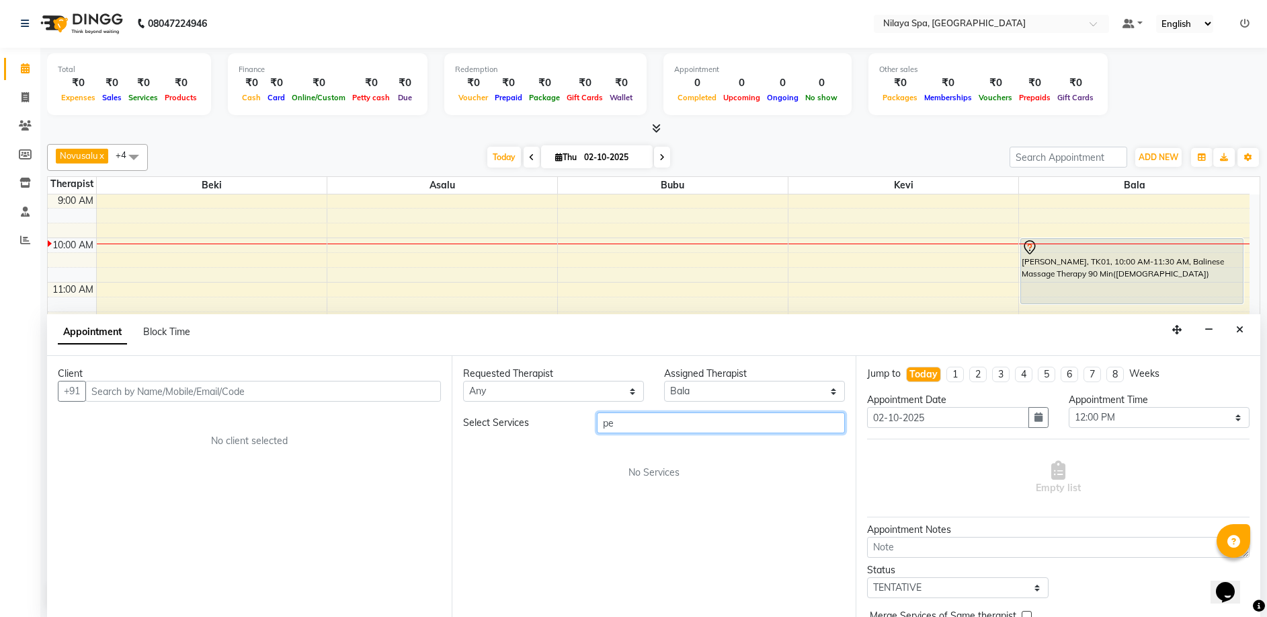
type input "p"
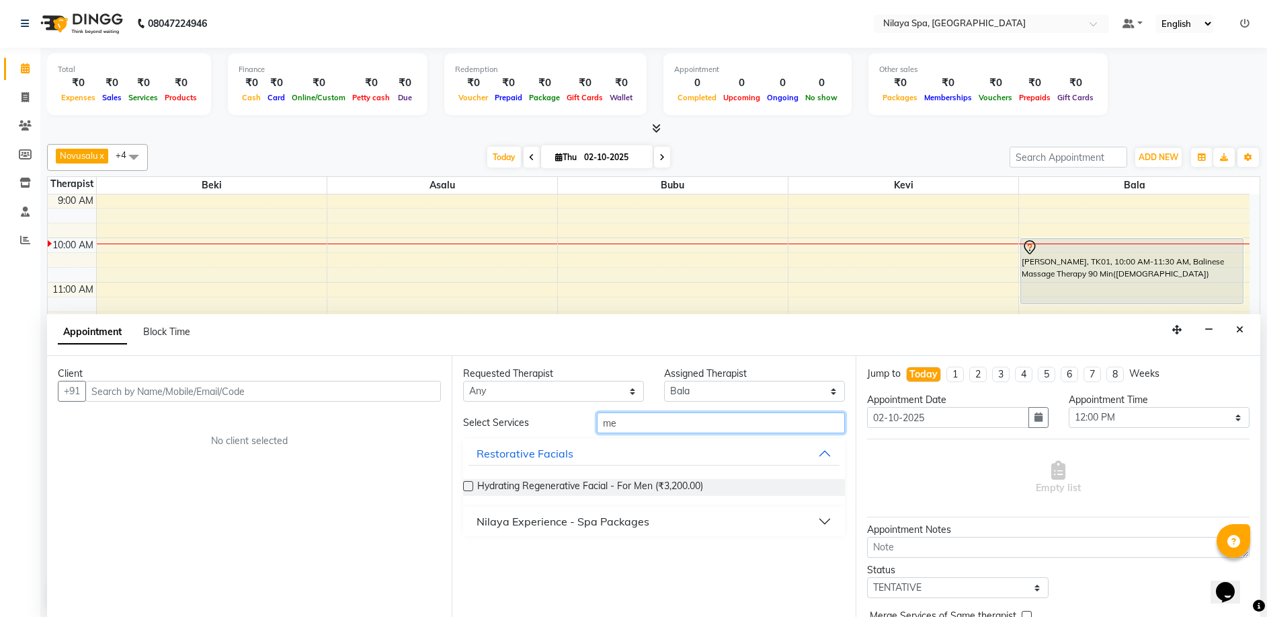
type input "m"
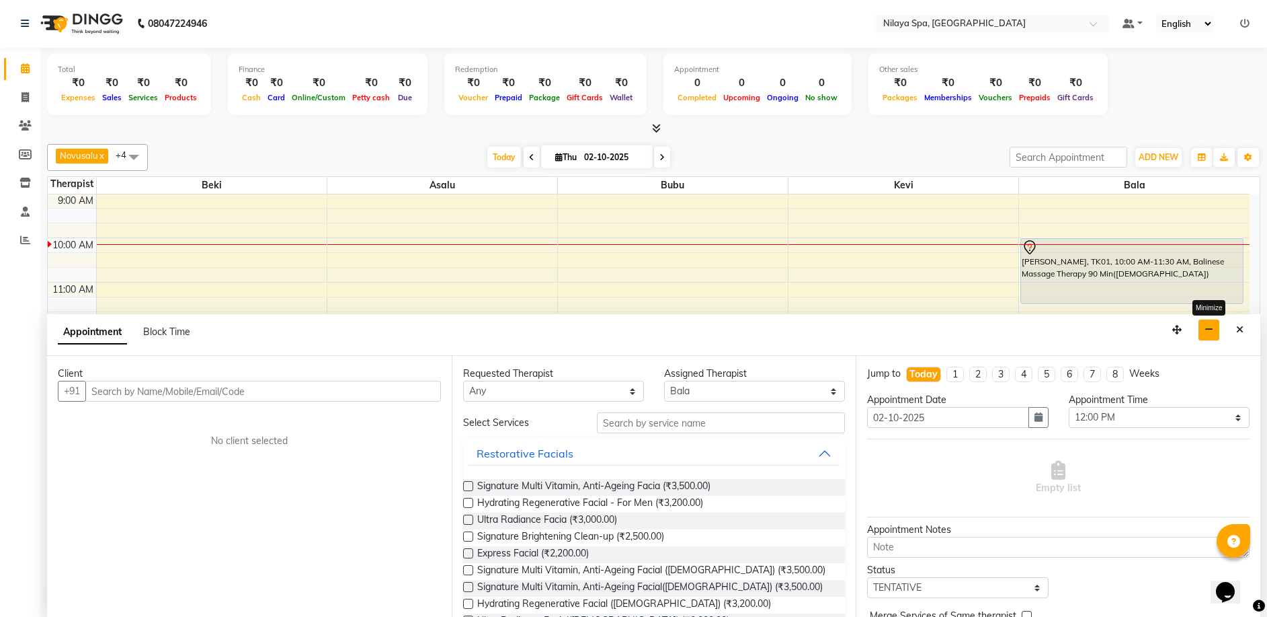
click at [1217, 325] on button "button" at bounding box center [1209, 329] width 21 height 21
